Goal: Task Accomplishment & Management: Manage account settings

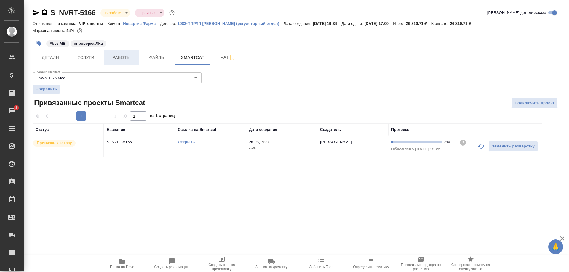
click at [123, 57] on span "Работы" at bounding box center [121, 57] width 28 height 7
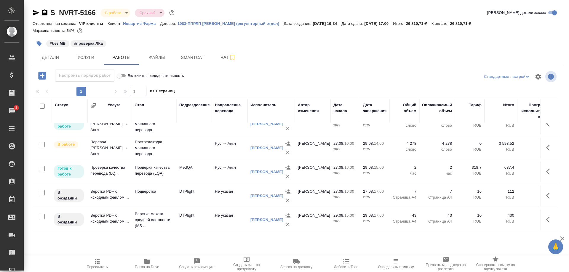
scroll to position [28, 0]
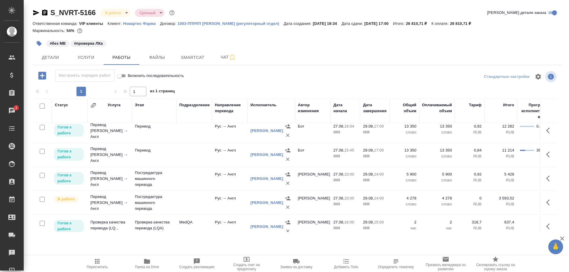
click at [109, 173] on td "Перевод Стандарт Рус → Англ" at bounding box center [109, 179] width 44 height 24
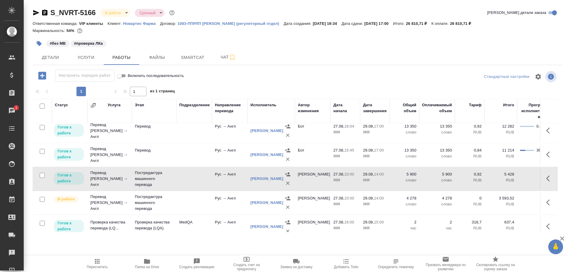
click at [109, 173] on td "Перевод Стандарт Рус → Англ" at bounding box center [109, 179] width 44 height 24
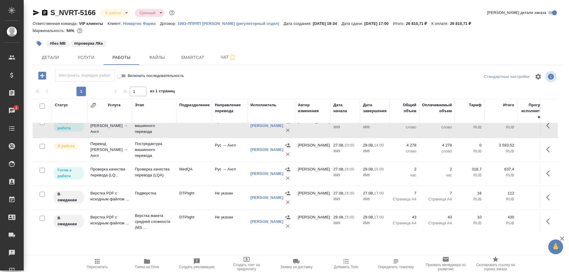
scroll to position [88, 0]
click at [100, 168] on td "Проверка качества перевода (LQ..." at bounding box center [109, 172] width 44 height 21
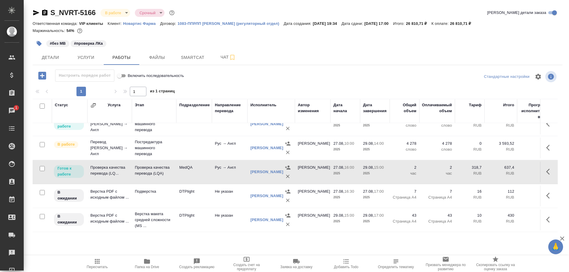
click at [100, 168] on td "Проверка качества перевода (LQ..." at bounding box center [109, 172] width 44 height 21
click at [46, 12] on icon "button" at bounding box center [44, 12] width 7 height 7
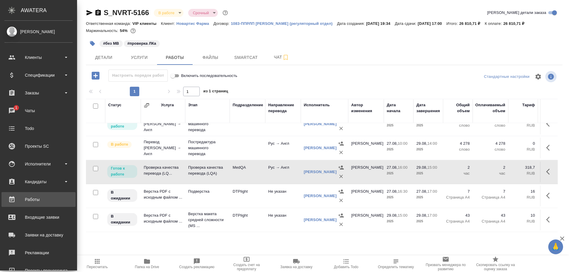
click at [35, 199] on div "Работы" at bounding box center [38, 199] width 68 height 9
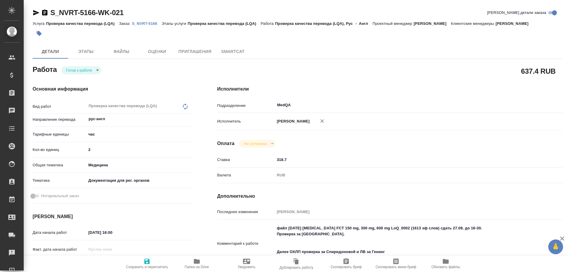
type textarea "x"
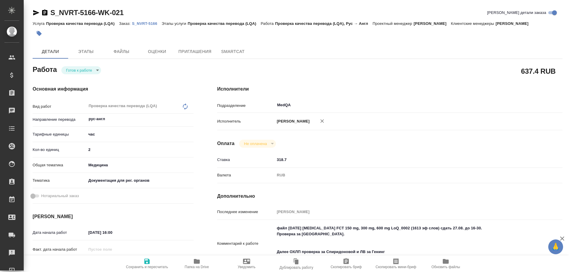
type textarea "x"
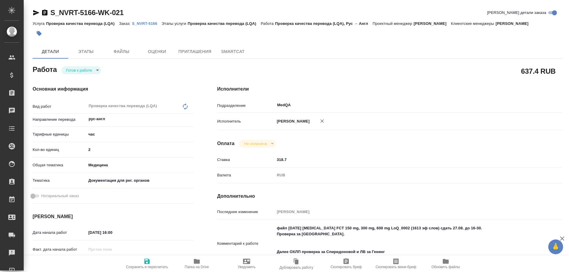
type textarea "x"
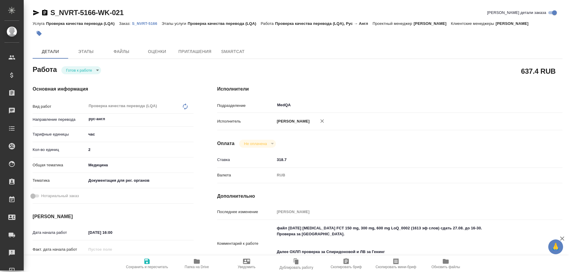
type textarea "x"
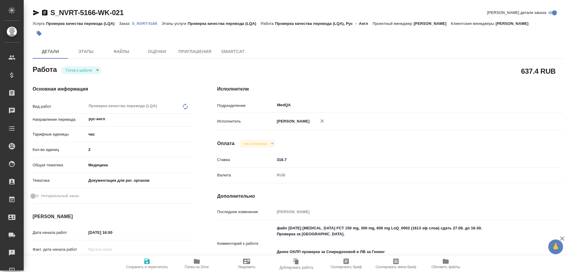
type textarea "x"
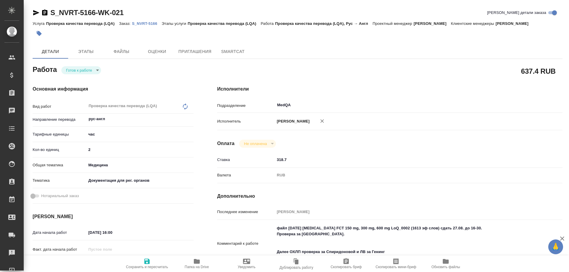
type textarea "x"
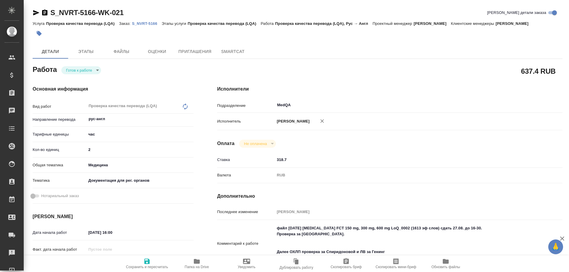
type textarea "x"
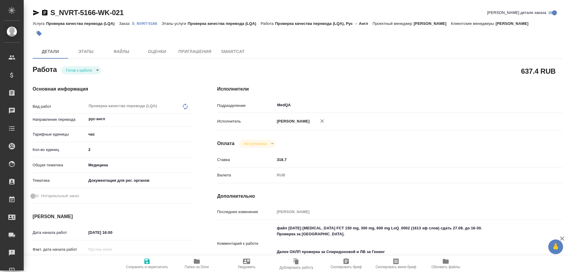
type textarea "x"
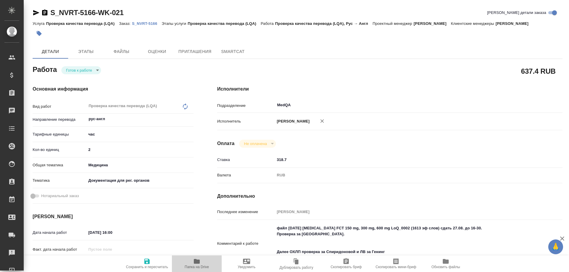
click at [198, 265] on span "Папка на Drive" at bounding box center [197, 267] width 24 height 4
type textarea "x"
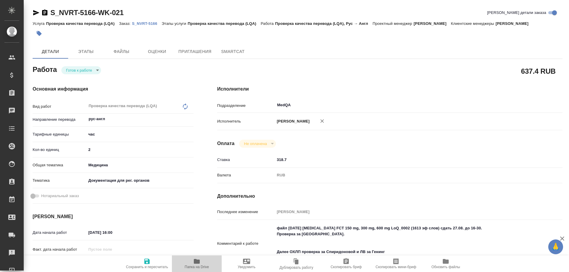
type textarea "x"
click at [198, 265] on span "Папка на Drive" at bounding box center [197, 267] width 24 height 4
type textarea "x"
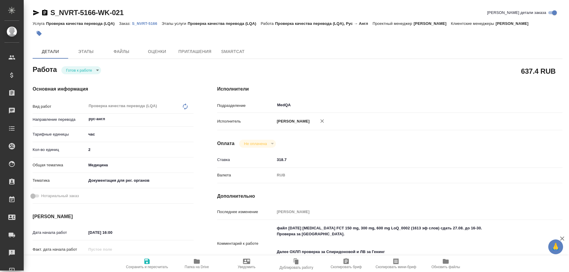
type textarea "x"
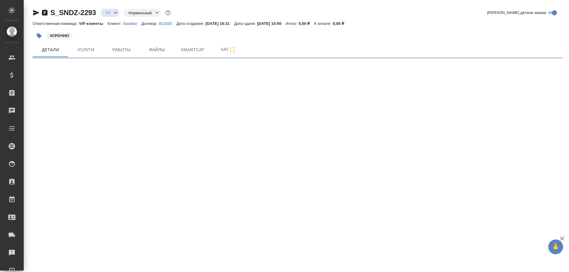
select select "RU"
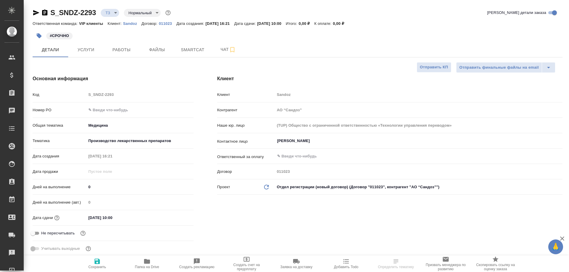
type input "Горшкова Валентина"
type input "Комаров Роман"
type textarea "x"
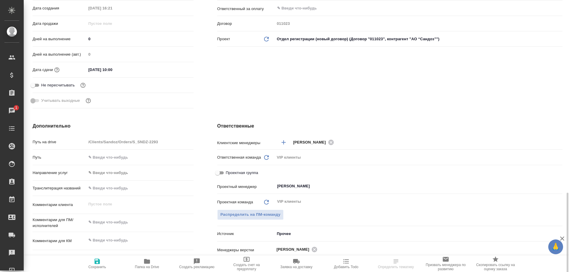
scroll to position [267, 0]
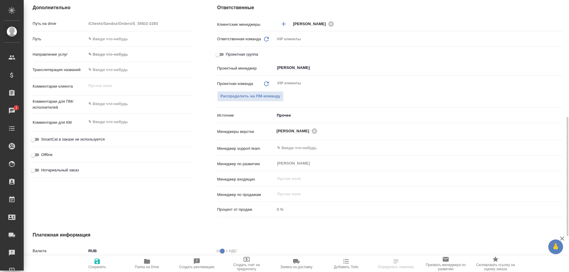
click at [149, 261] on icon "button" at bounding box center [147, 261] width 6 height 5
select select "RU"
type textarea "x"
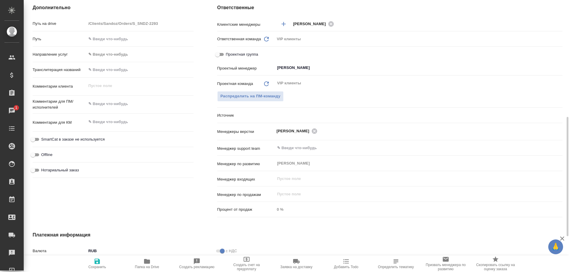
type textarea "x"
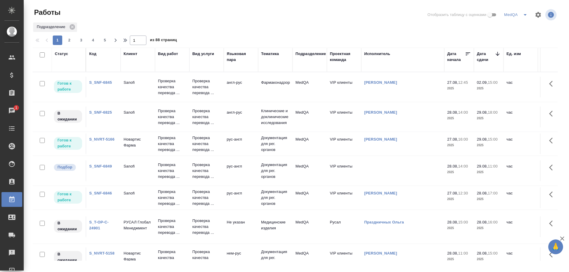
click at [103, 165] on link "S_SNF-6849" at bounding box center [100, 166] width 23 height 4
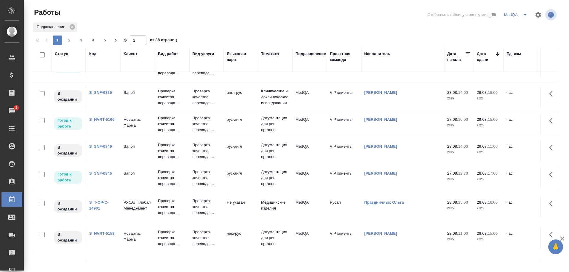
scroll to position [30, 0]
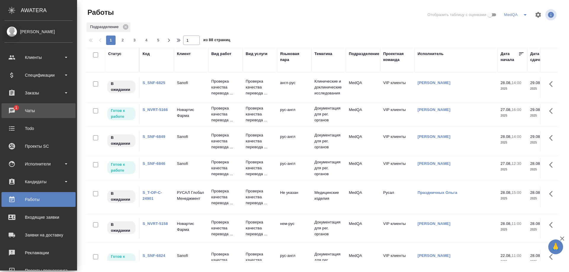
click at [14, 110] on div "Чаты" at bounding box center [38, 110] width 68 height 9
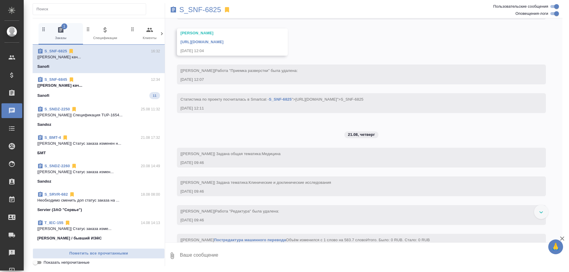
scroll to position [2896, 0]
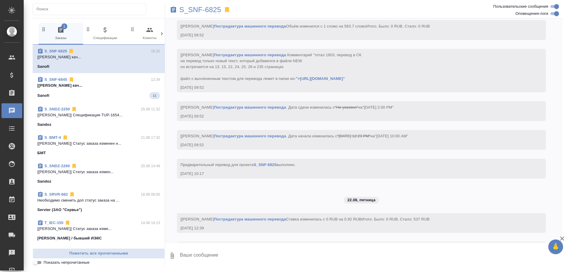
click at [89, 84] on p "[Горшкова Валентина] Работа Проверка кач..." at bounding box center [98, 86] width 123 height 6
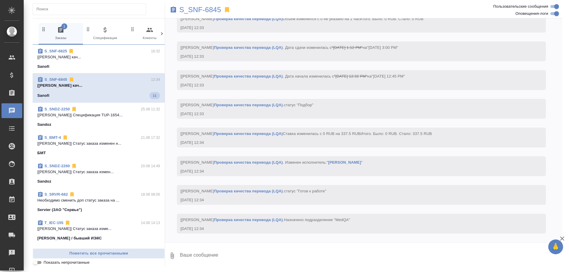
scroll to position [1750, 0]
click at [12, 199] on div "Работы" at bounding box center [4, 199] width 15 height 9
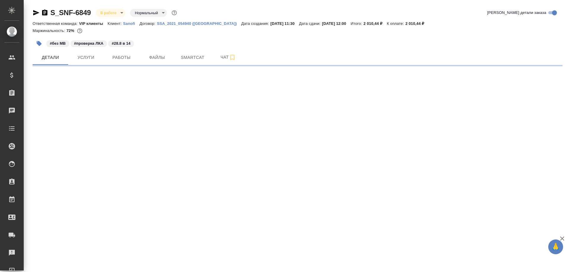
select select "RU"
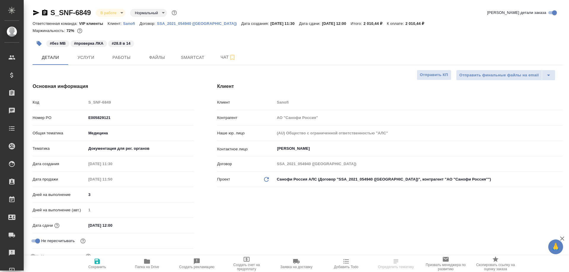
type textarea "x"
click at [127, 58] on span "Работы" at bounding box center [121, 57] width 28 height 7
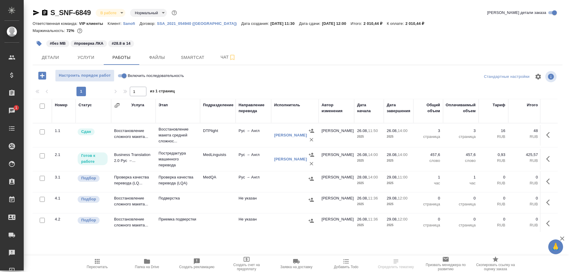
click at [132, 183] on td "Проверка качества перевода (LQ..." at bounding box center [133, 182] width 44 height 21
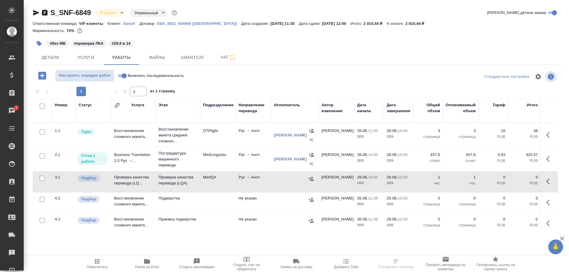
click at [132, 183] on td "Проверка качества перевода (LQ..." at bounding box center [133, 182] width 44 height 21
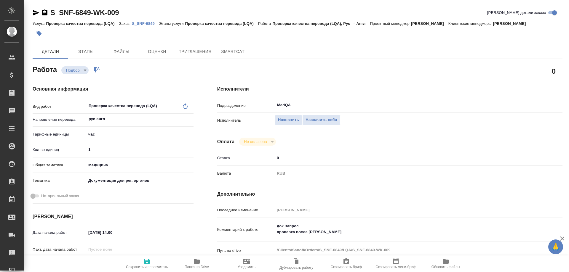
type textarea "x"
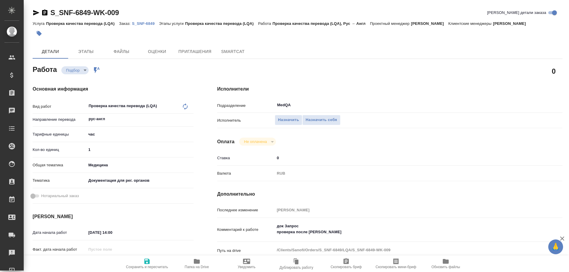
type textarea "x"
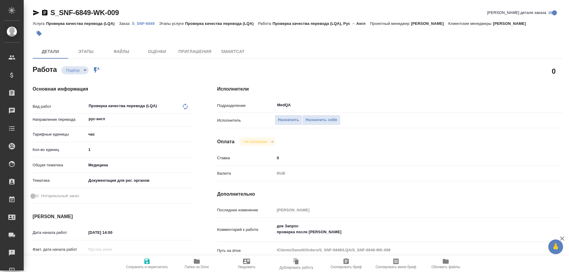
type textarea "x"
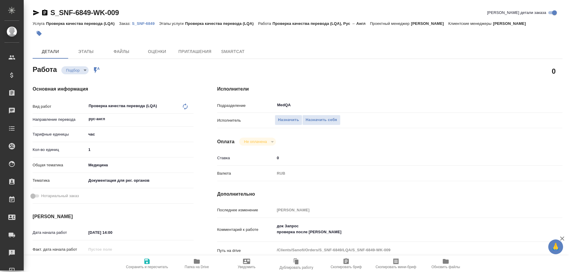
type textarea "x"
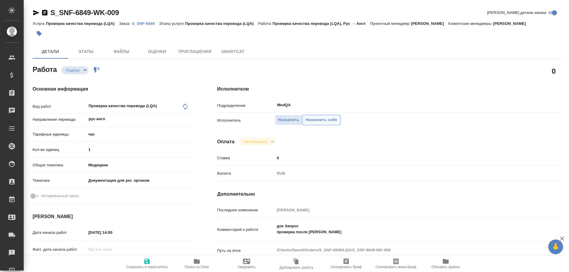
type textarea "x"
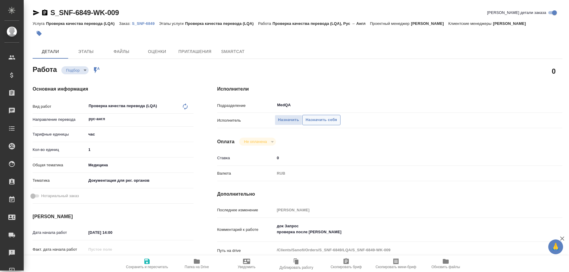
type textarea "x"
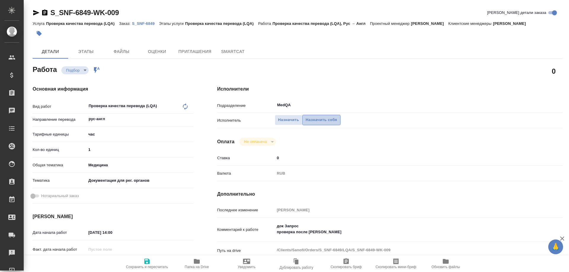
click at [325, 122] on span "Назначить себя" at bounding box center [321, 120] width 31 height 7
type textarea "x"
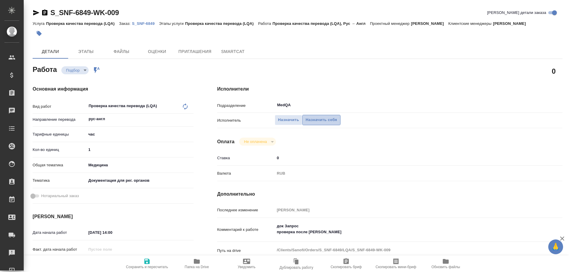
type textarea "x"
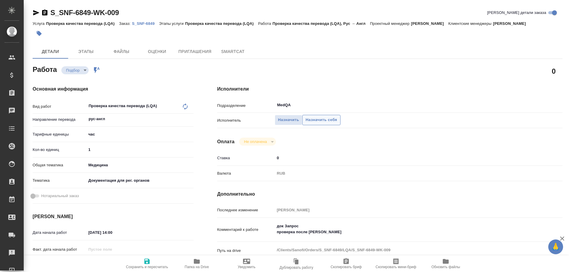
type textarea "x"
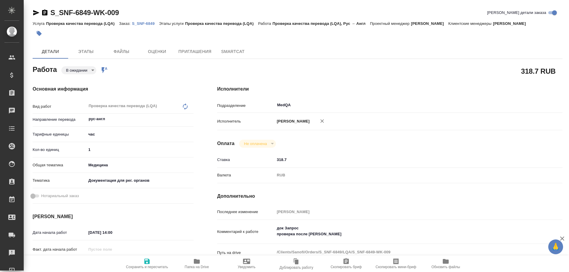
type textarea "x"
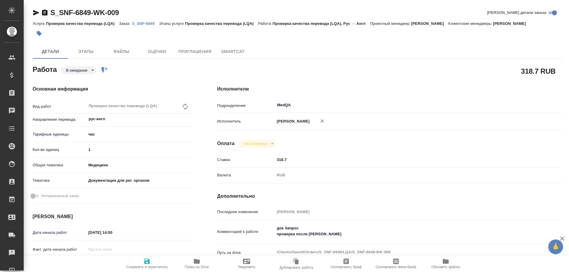
type textarea "x"
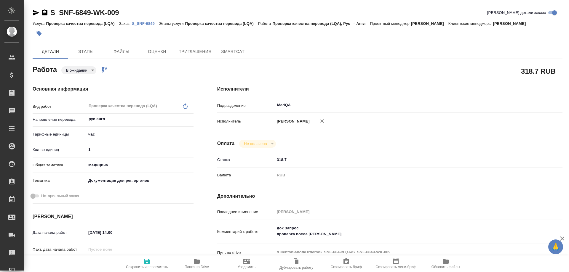
type textarea "x"
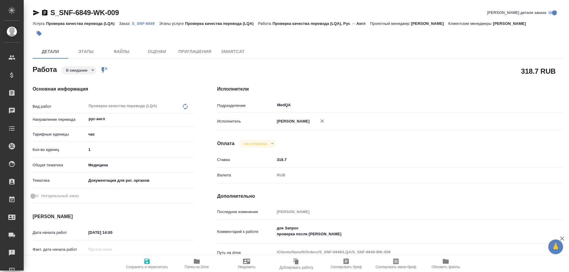
type textarea "x"
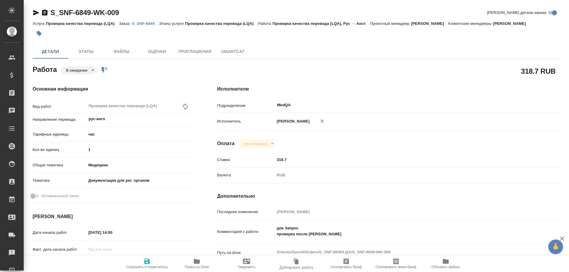
type textarea "x"
